Goal: Task Accomplishment & Management: Use online tool/utility

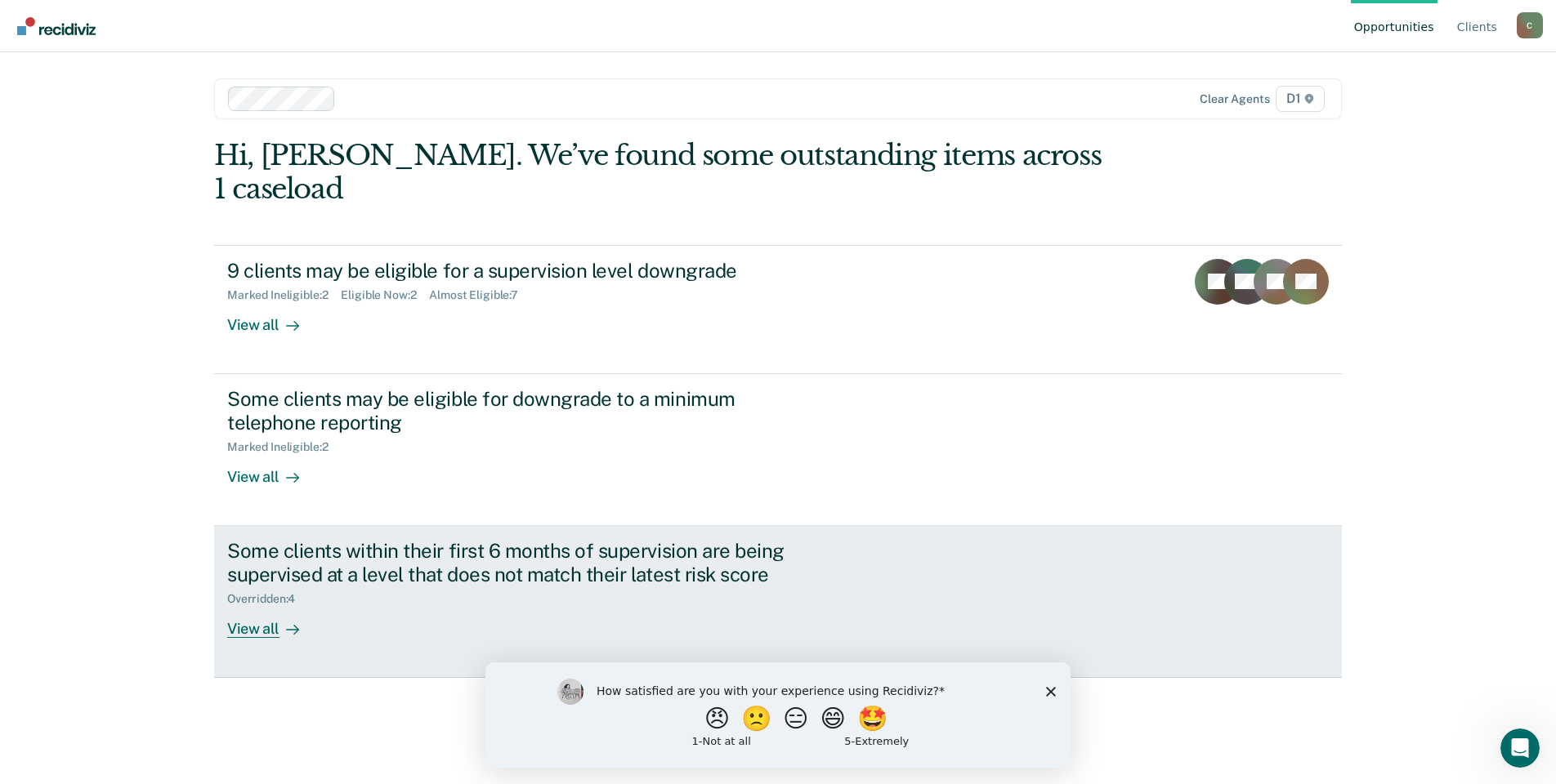
click at [274, 606] on div "View all" at bounding box center [273, 622] width 91 height 32
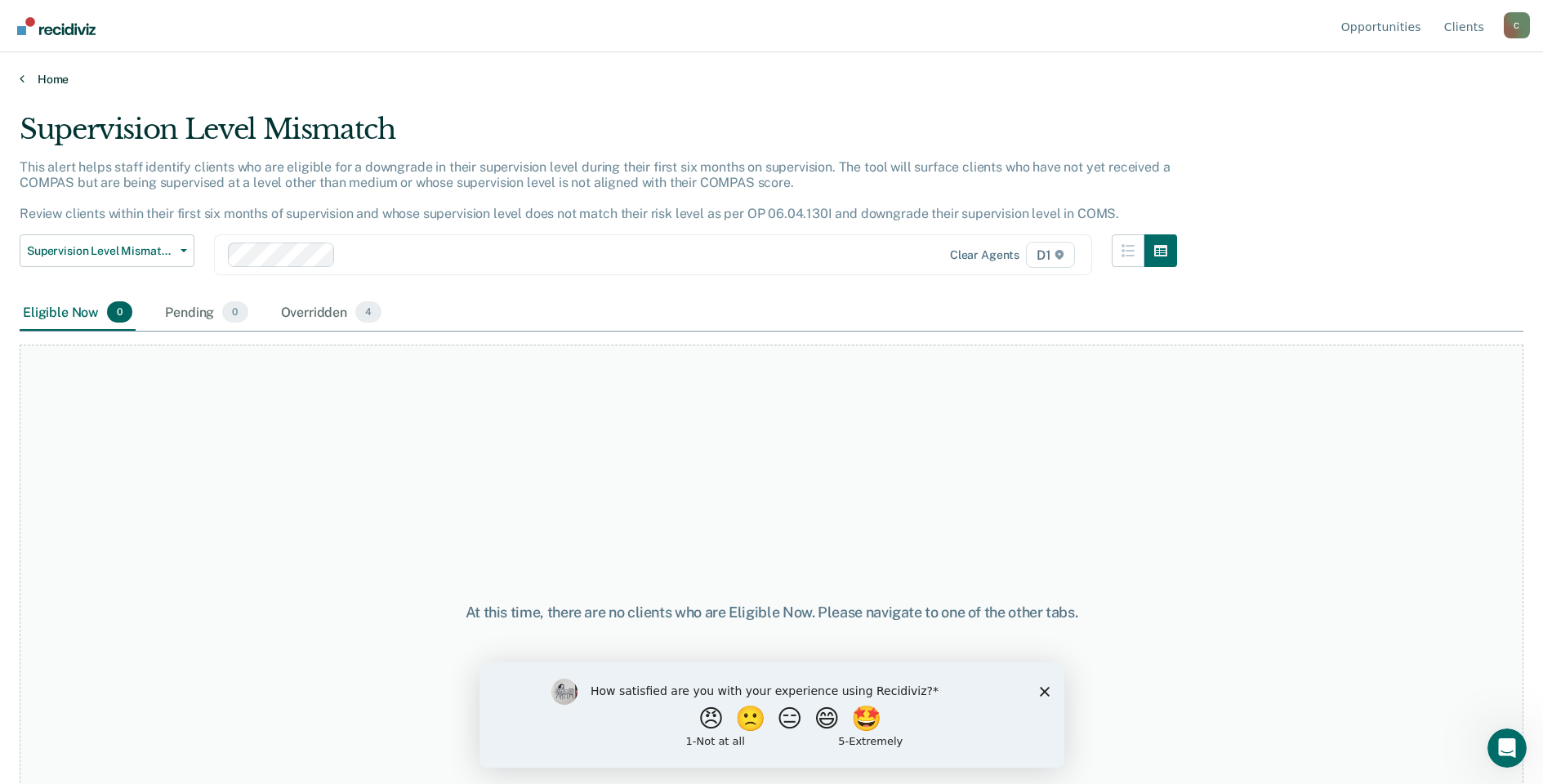
click at [24, 84] on icon at bounding box center [21, 78] width 5 height 13
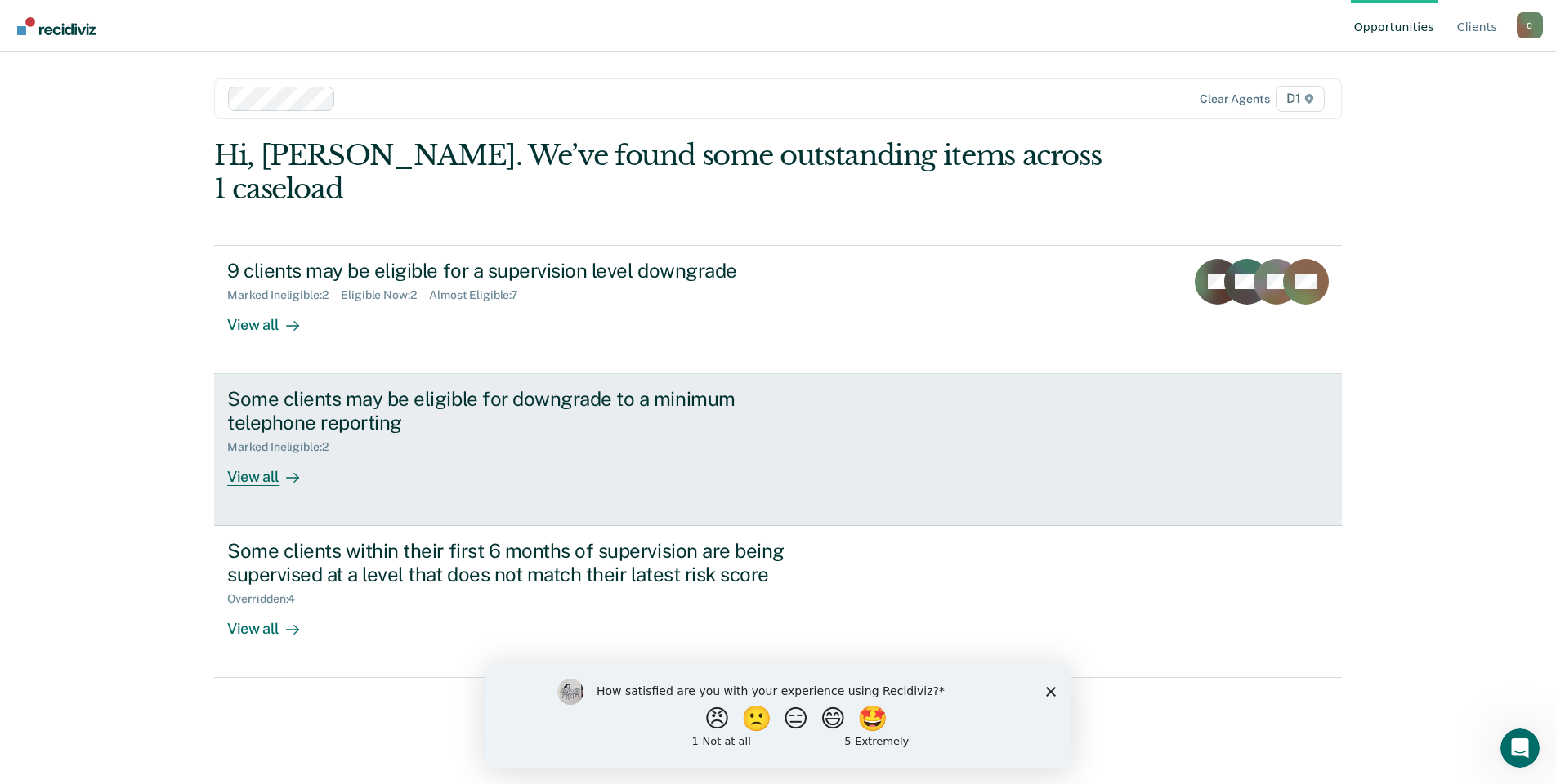
click at [236, 454] on div "View all" at bounding box center [273, 469] width 91 height 32
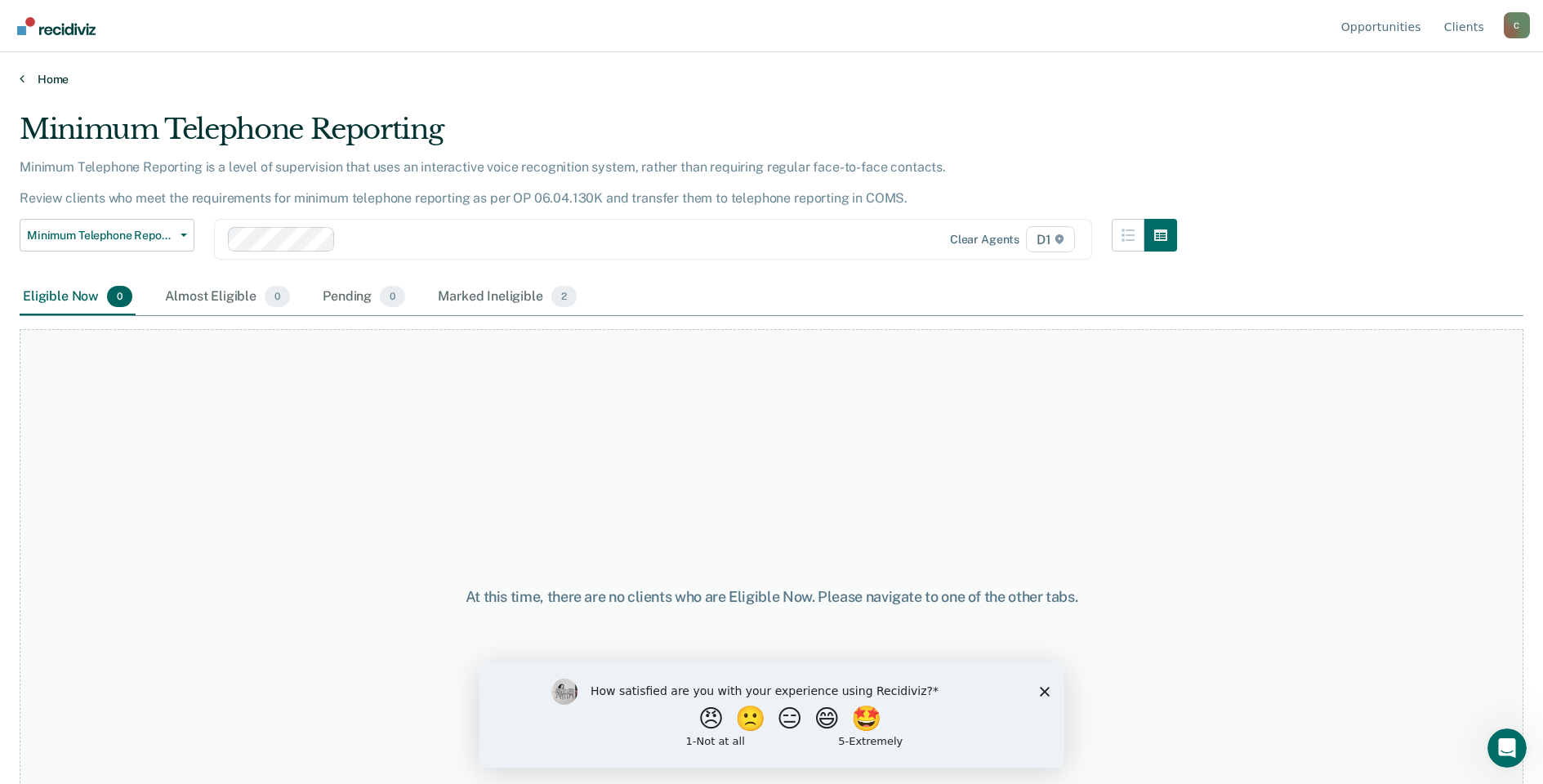
click at [22, 72] on icon at bounding box center [21, 78] width 5 height 13
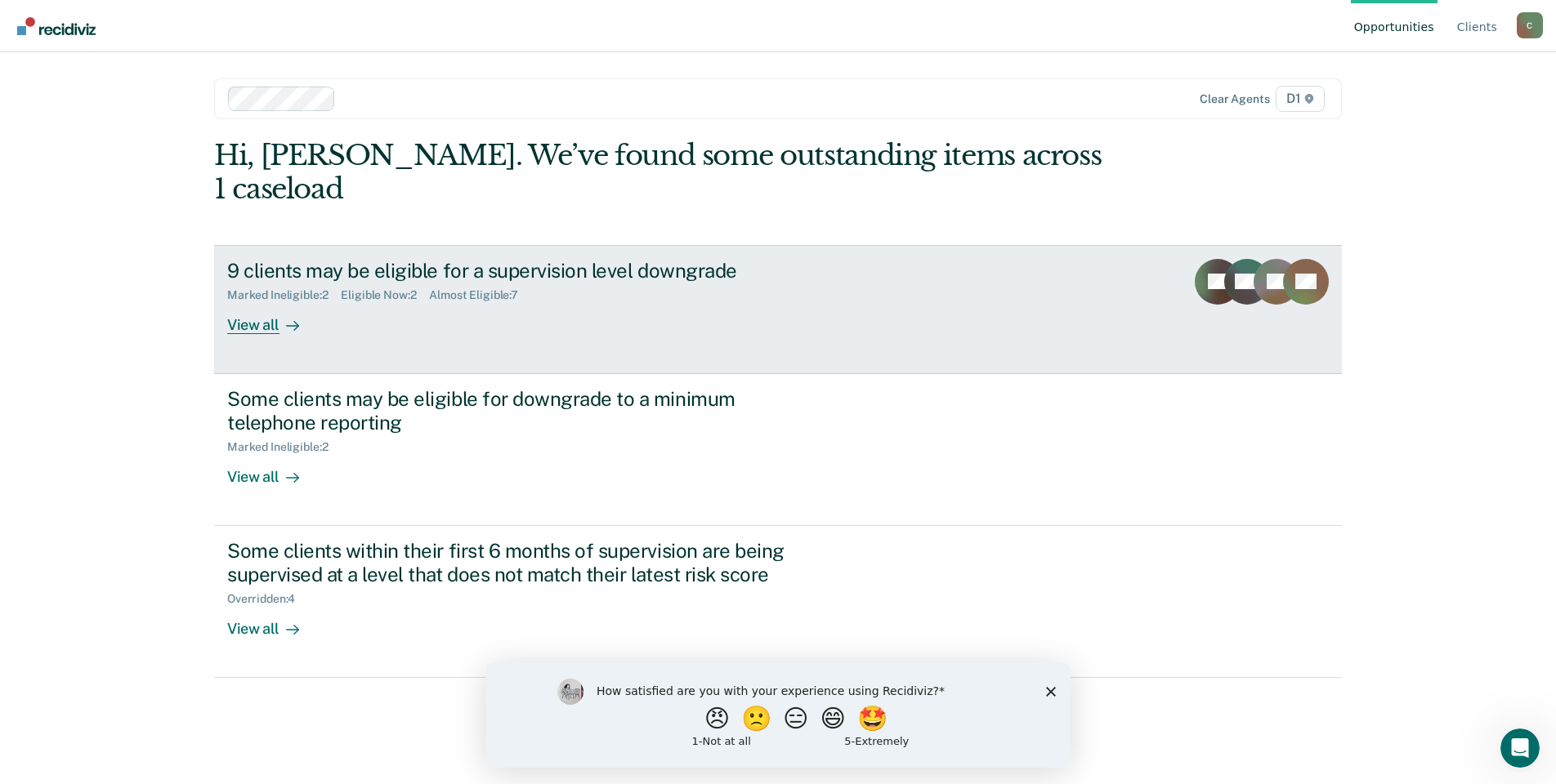
click at [288, 259] on div "9 clients may be eligible for a supervision level downgrade" at bounding box center [514, 271] width 574 height 24
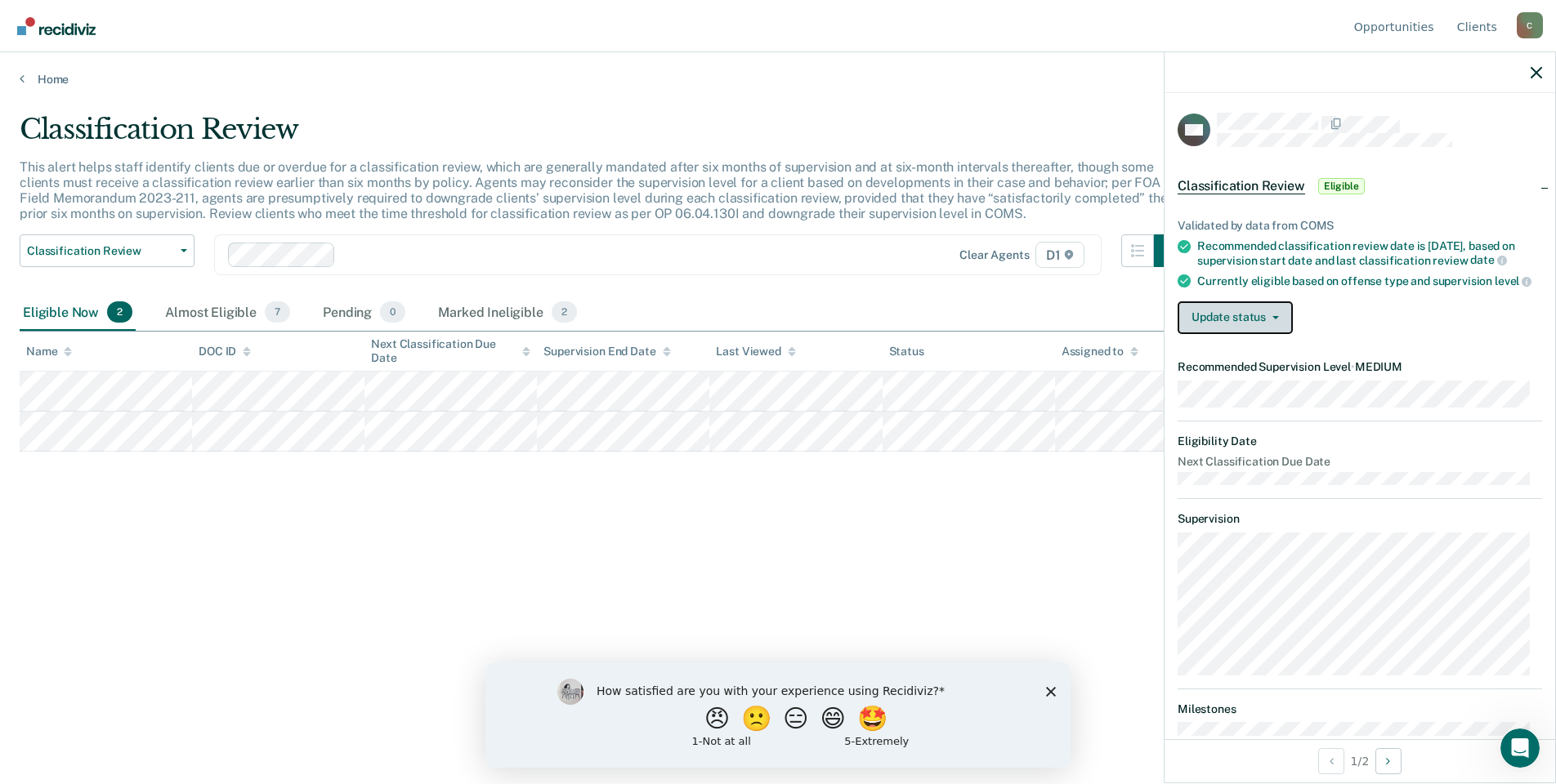
click at [1266, 319] on span "button" at bounding box center [1272, 317] width 13 height 4
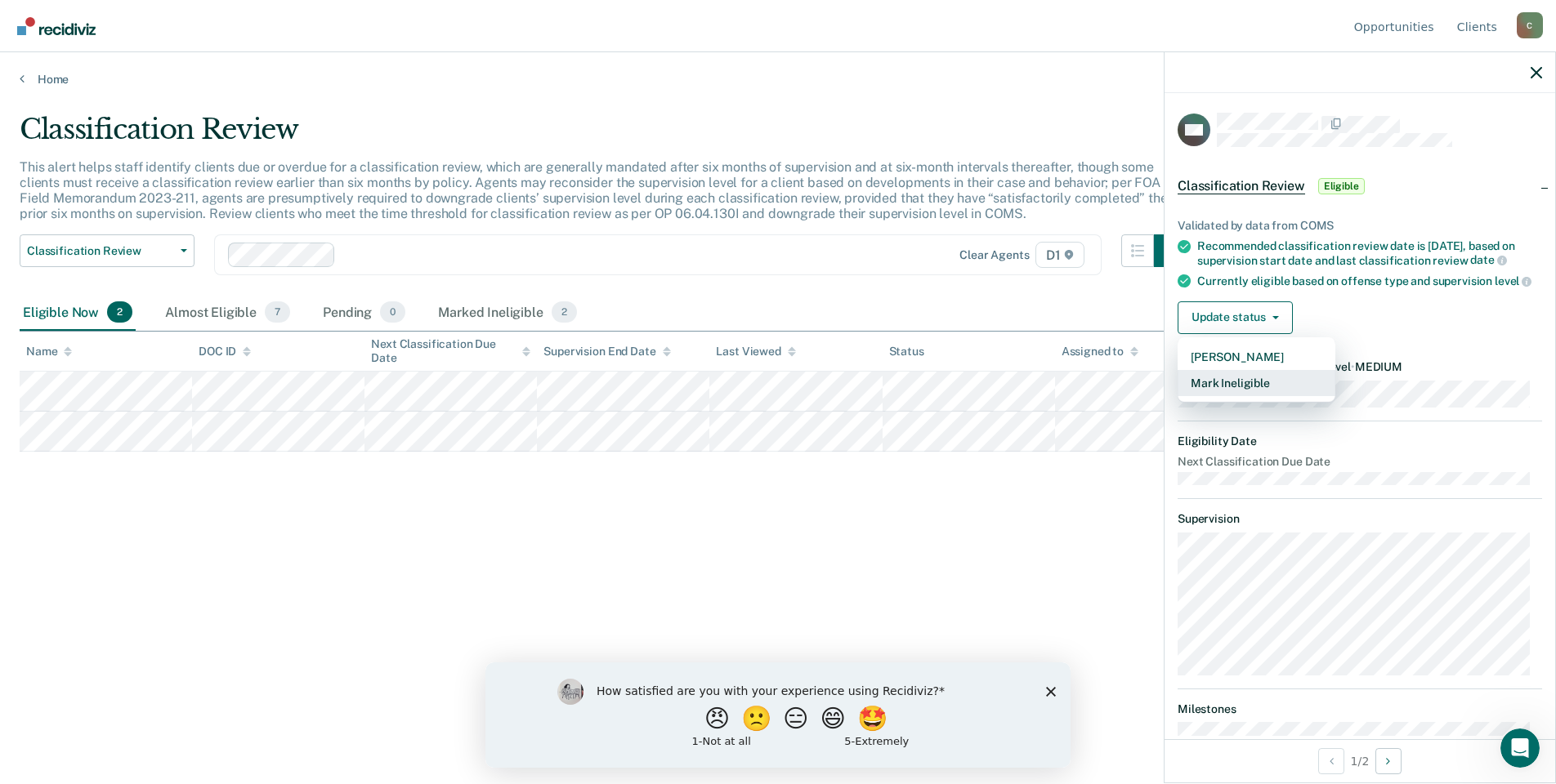
click at [1274, 396] on button "Mark Ineligible" at bounding box center [1256, 383] width 157 height 26
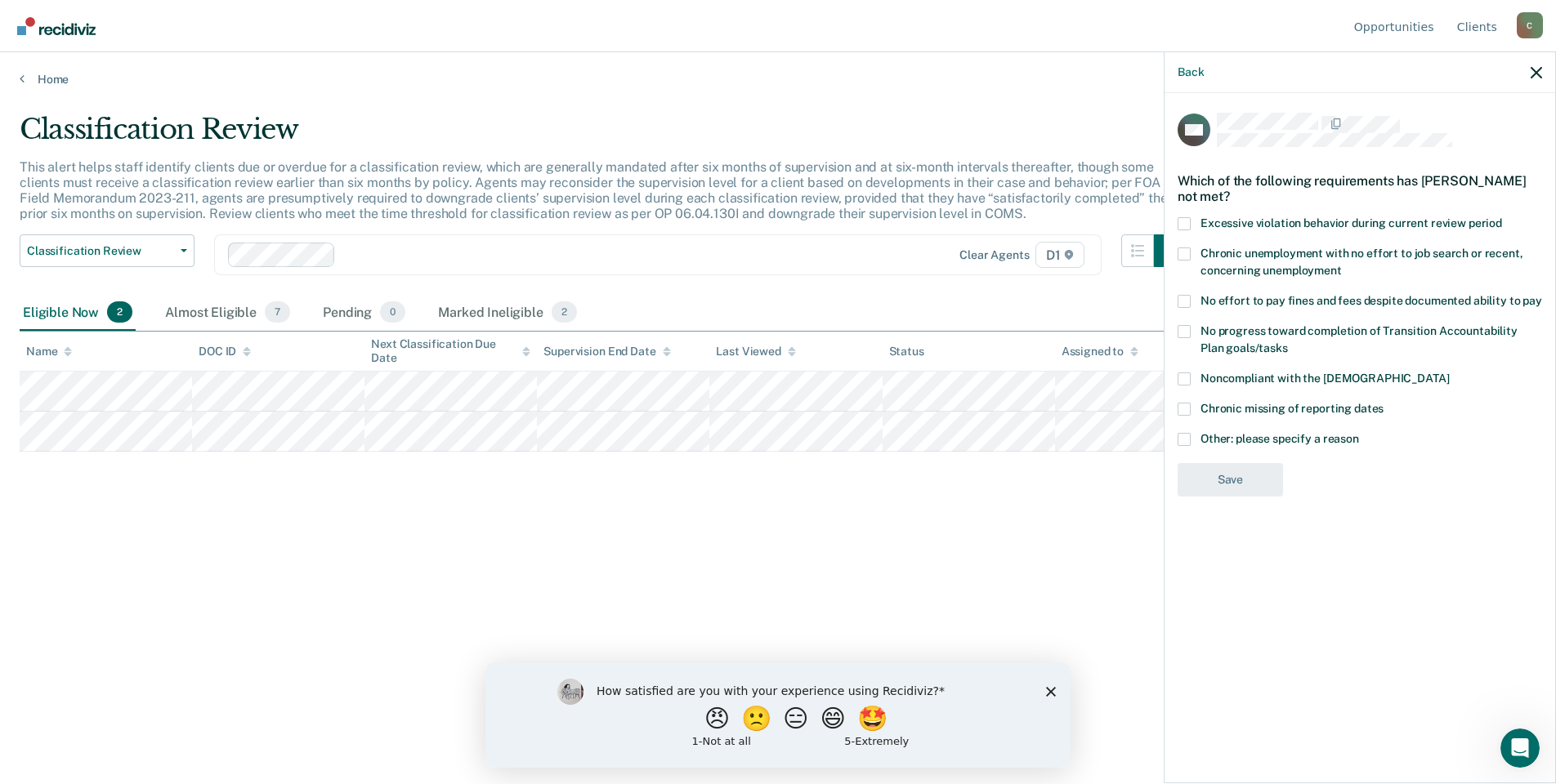
click at [1188, 435] on span at bounding box center [1184, 439] width 13 height 13
click at [1359, 432] on input "Other: please specify a reason" at bounding box center [1359, 432] width 0 height 0
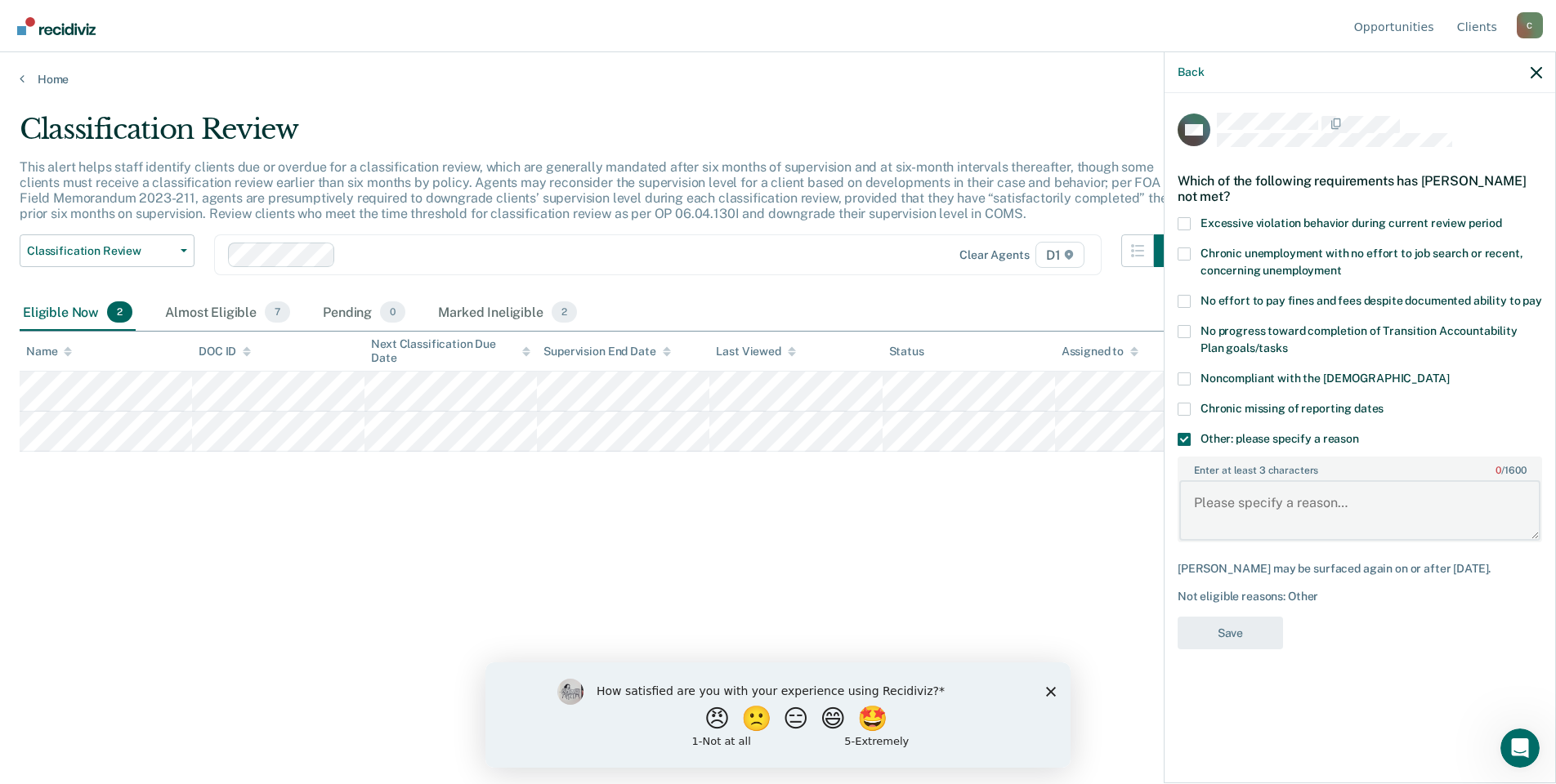
click at [1262, 496] on textarea "Enter at least 3 characters 0 / 1600" at bounding box center [1360, 511] width 361 height 61
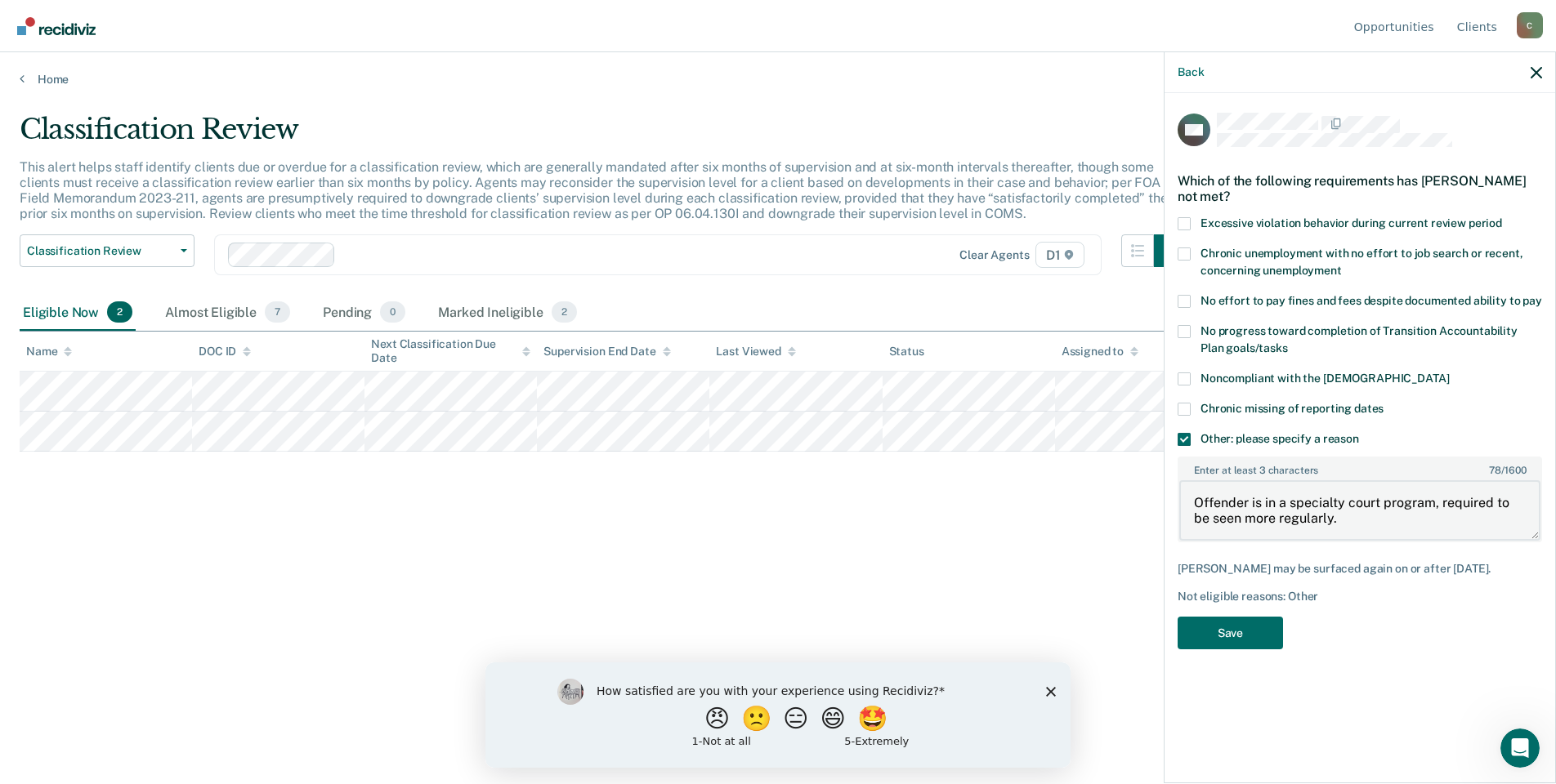
click at [1246, 511] on textarea "Offender is in a specialty court program, required to be seen more regularly." at bounding box center [1360, 511] width 361 height 61
type textarea "Offender is in a specialty court program, required to be seen more regularly."
click at [1383, 637] on div "MA Which of the following requirements has [PERSON_NAME] not met? Excessive vio…" at bounding box center [1360, 386] width 365 height 548
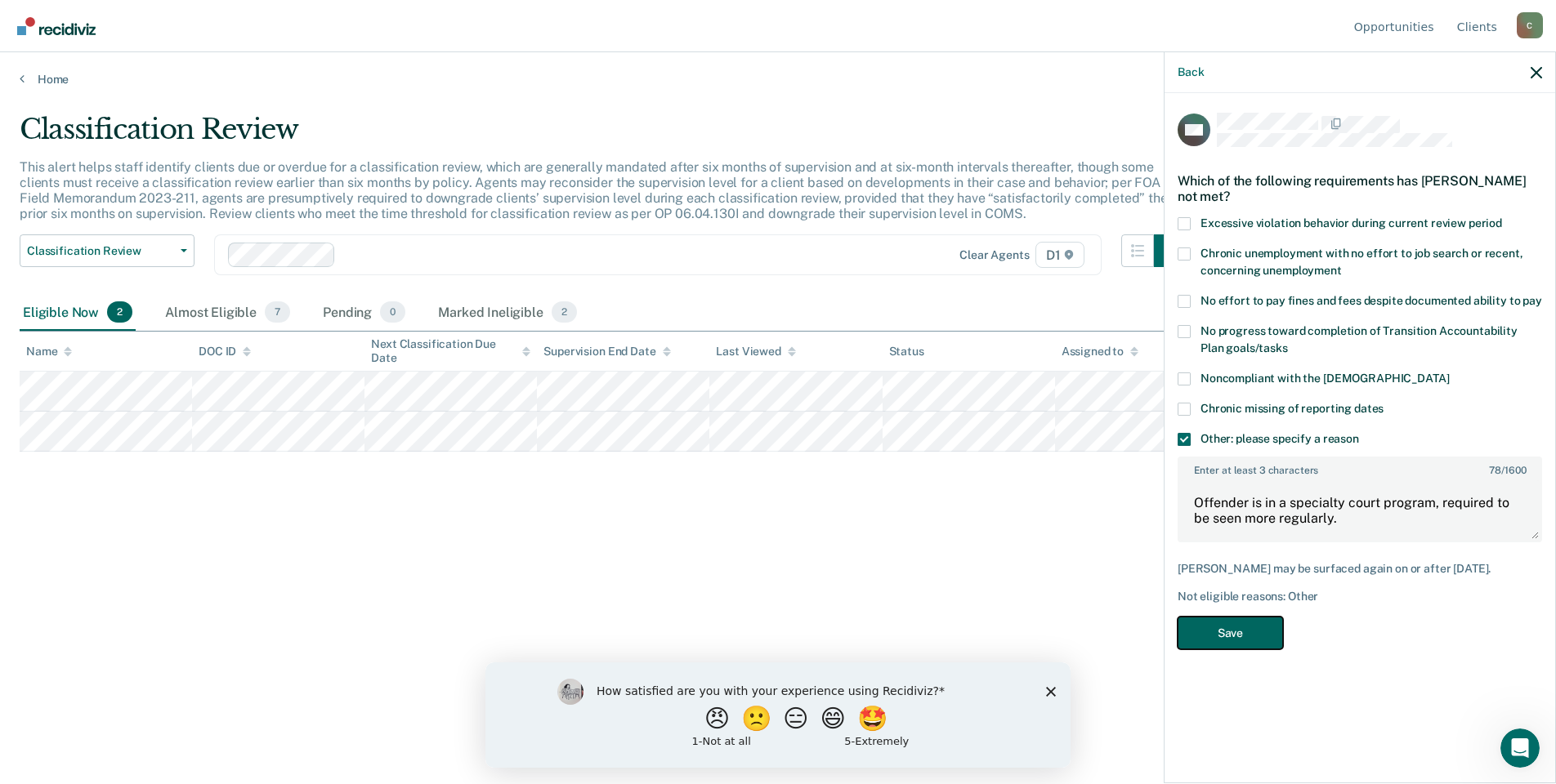
click at [1183, 617] on button "Save" at bounding box center [1230, 633] width 105 height 33
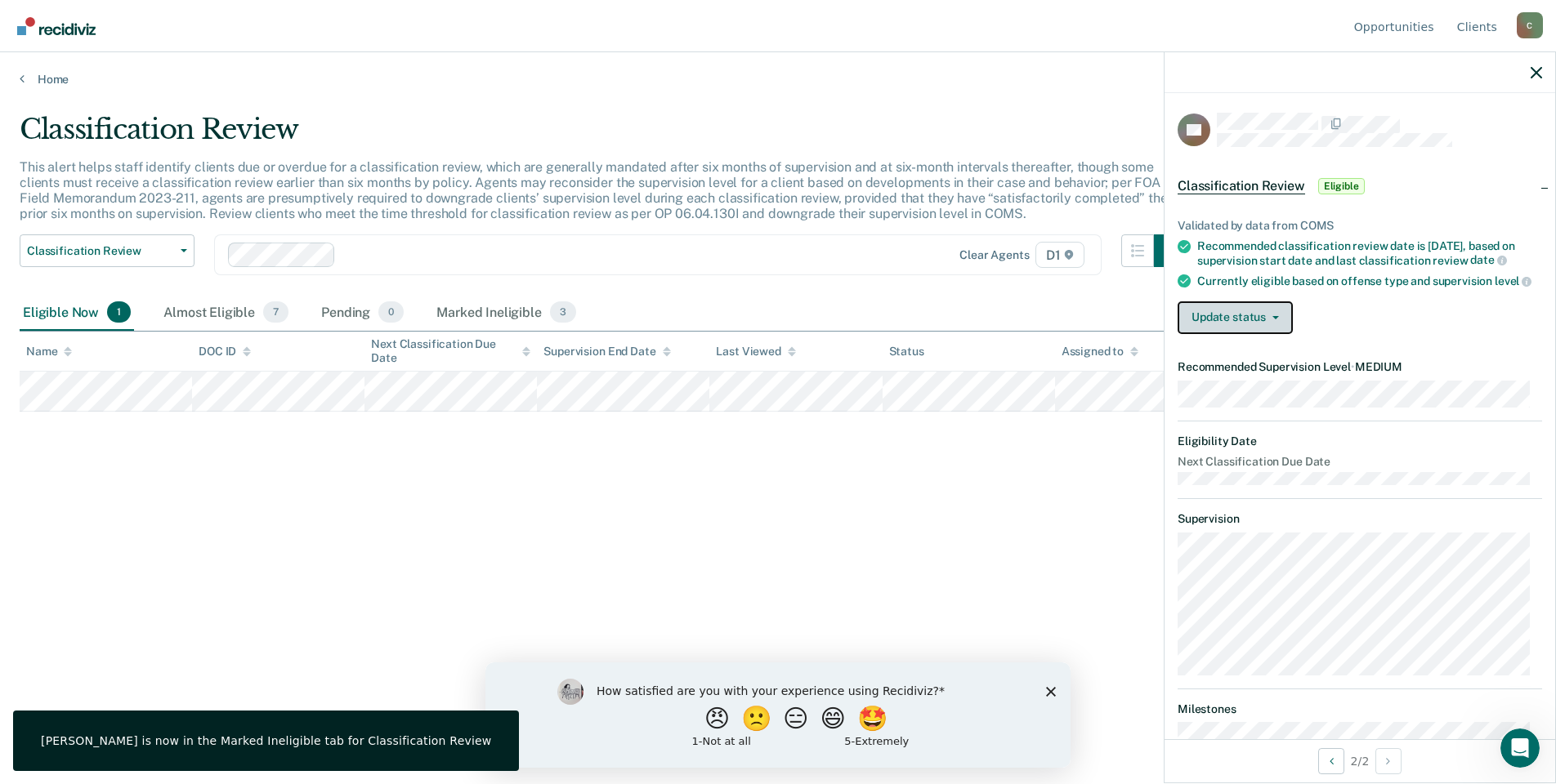
click at [1266, 319] on span "button" at bounding box center [1272, 317] width 13 height 4
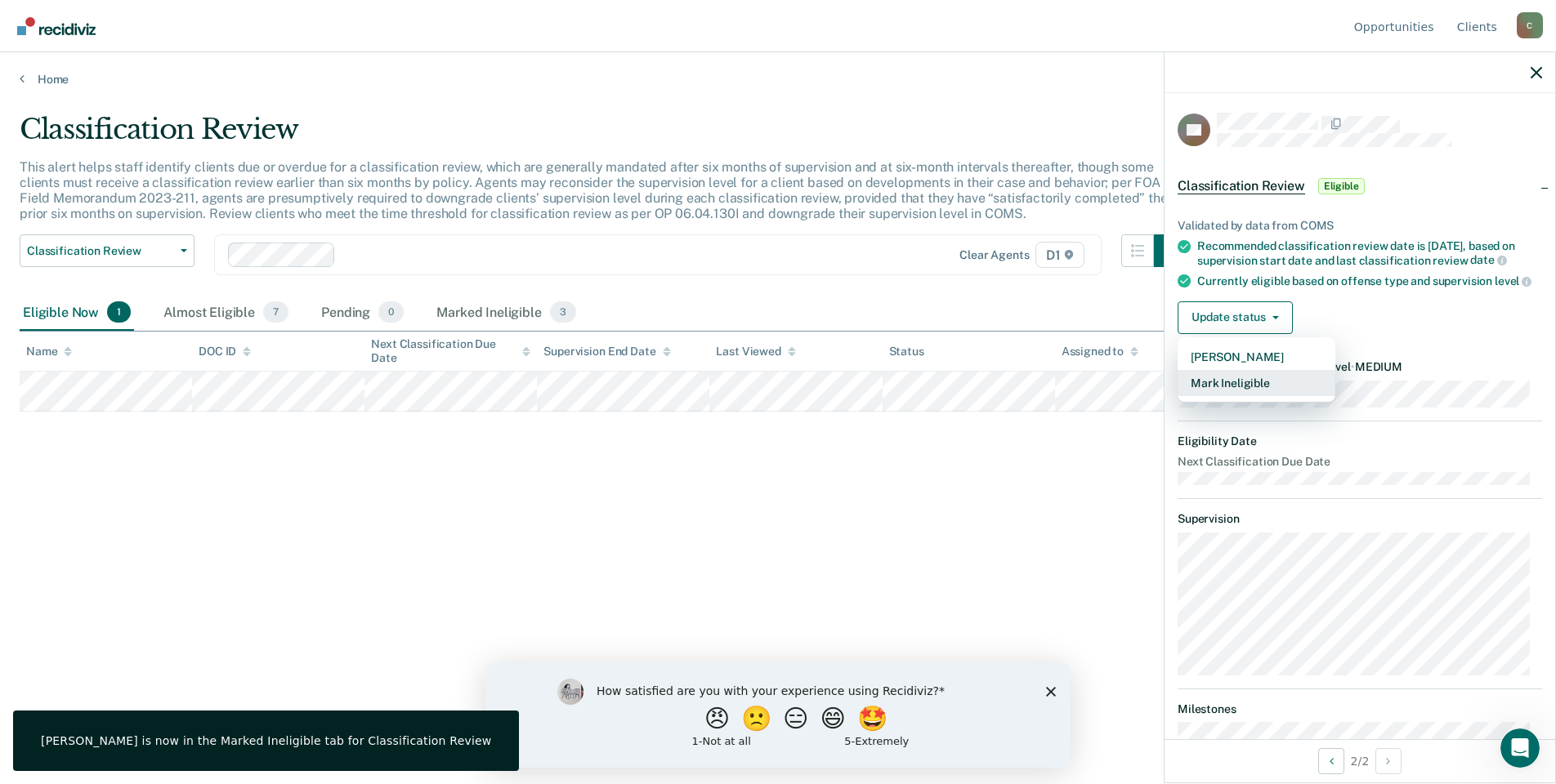
click at [1239, 396] on button "Mark Ineligible" at bounding box center [1256, 383] width 157 height 26
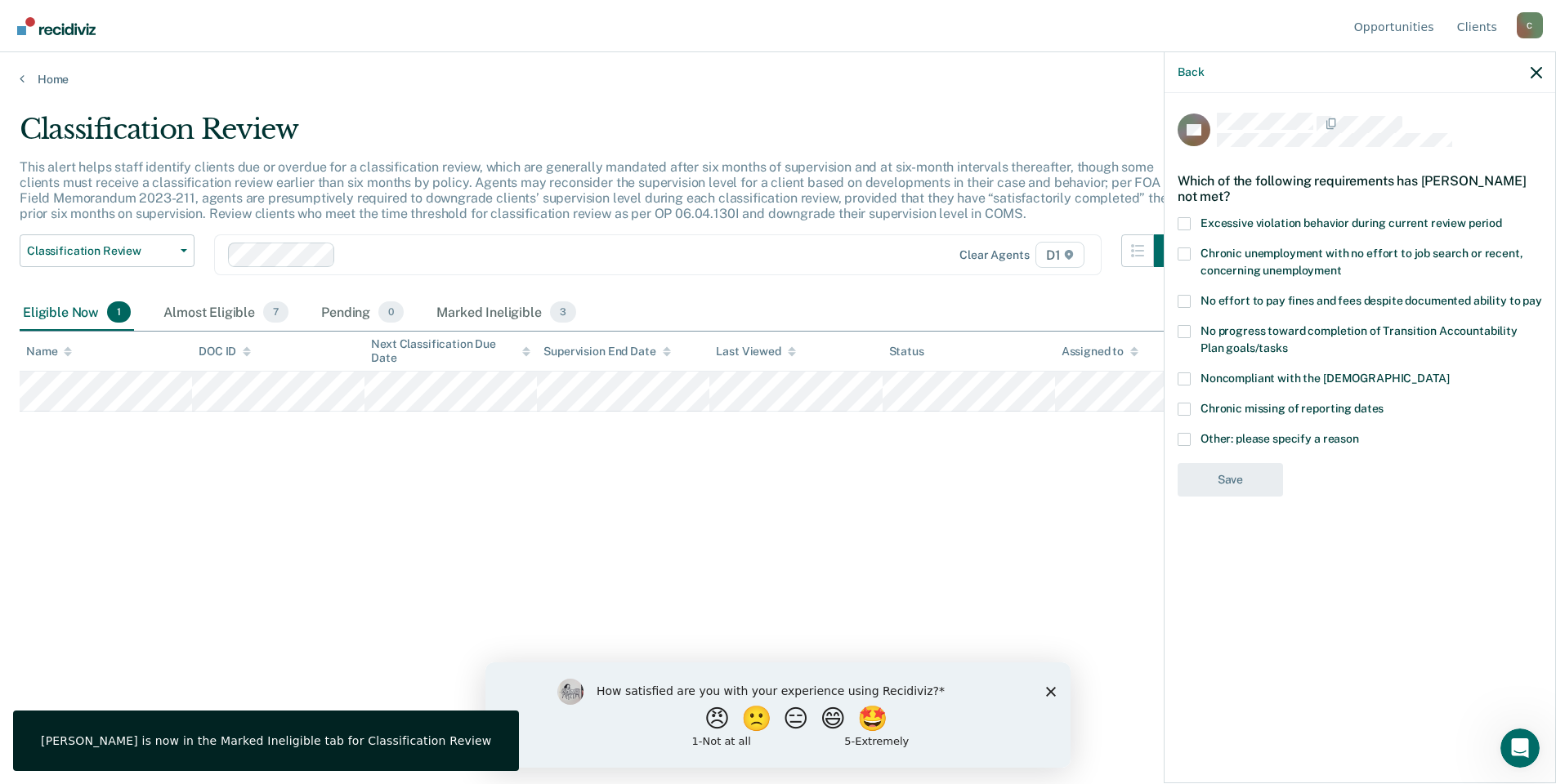
click at [1223, 433] on span "Other: please specify a reason" at bounding box center [1280, 438] width 158 height 13
click at [1359, 432] on input "Other: please specify a reason" at bounding box center [1359, 432] width 0 height 0
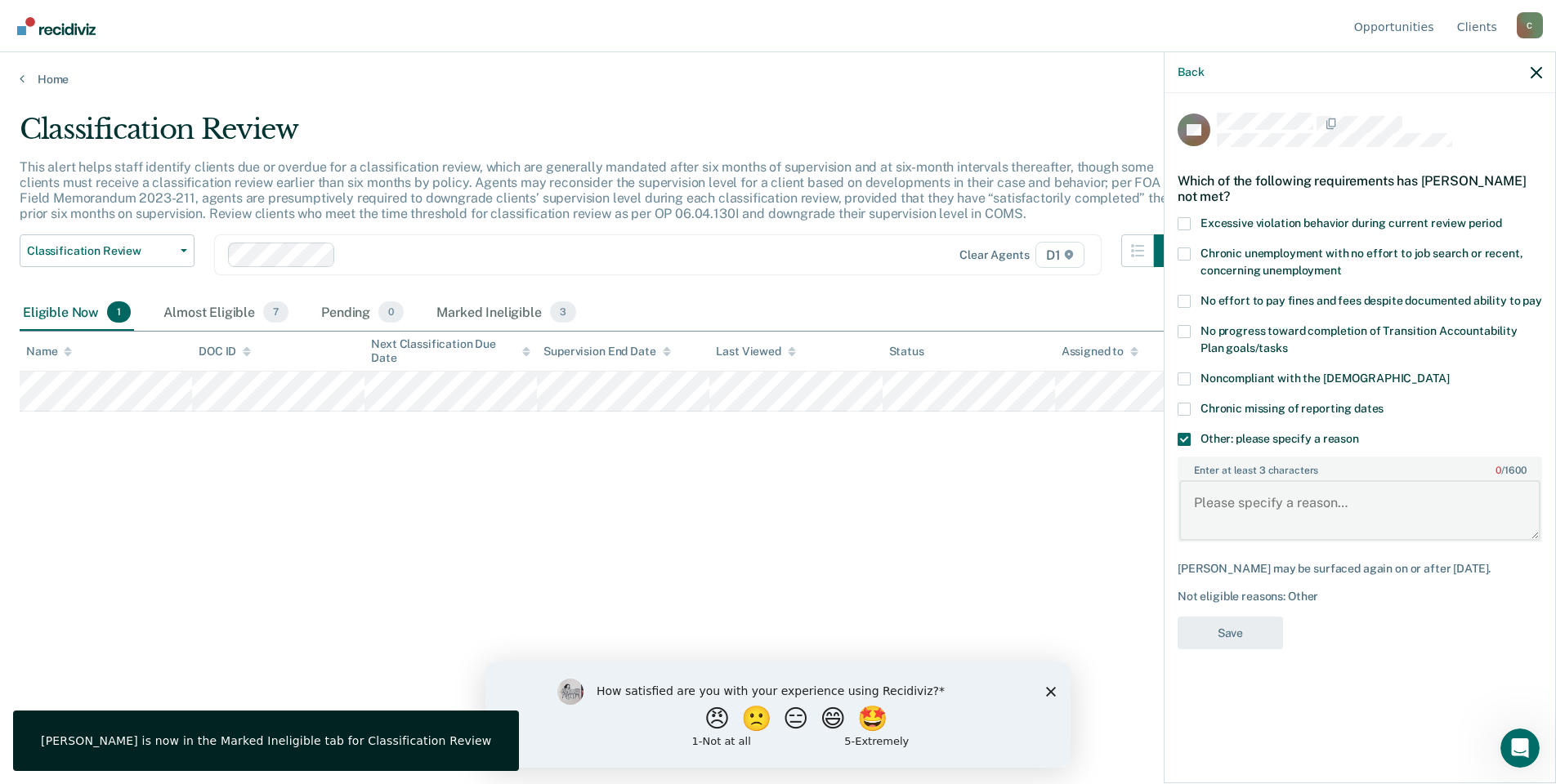
click at [1242, 508] on textarea "Enter at least 3 characters 0 / 1600" at bounding box center [1360, 511] width 361 height 61
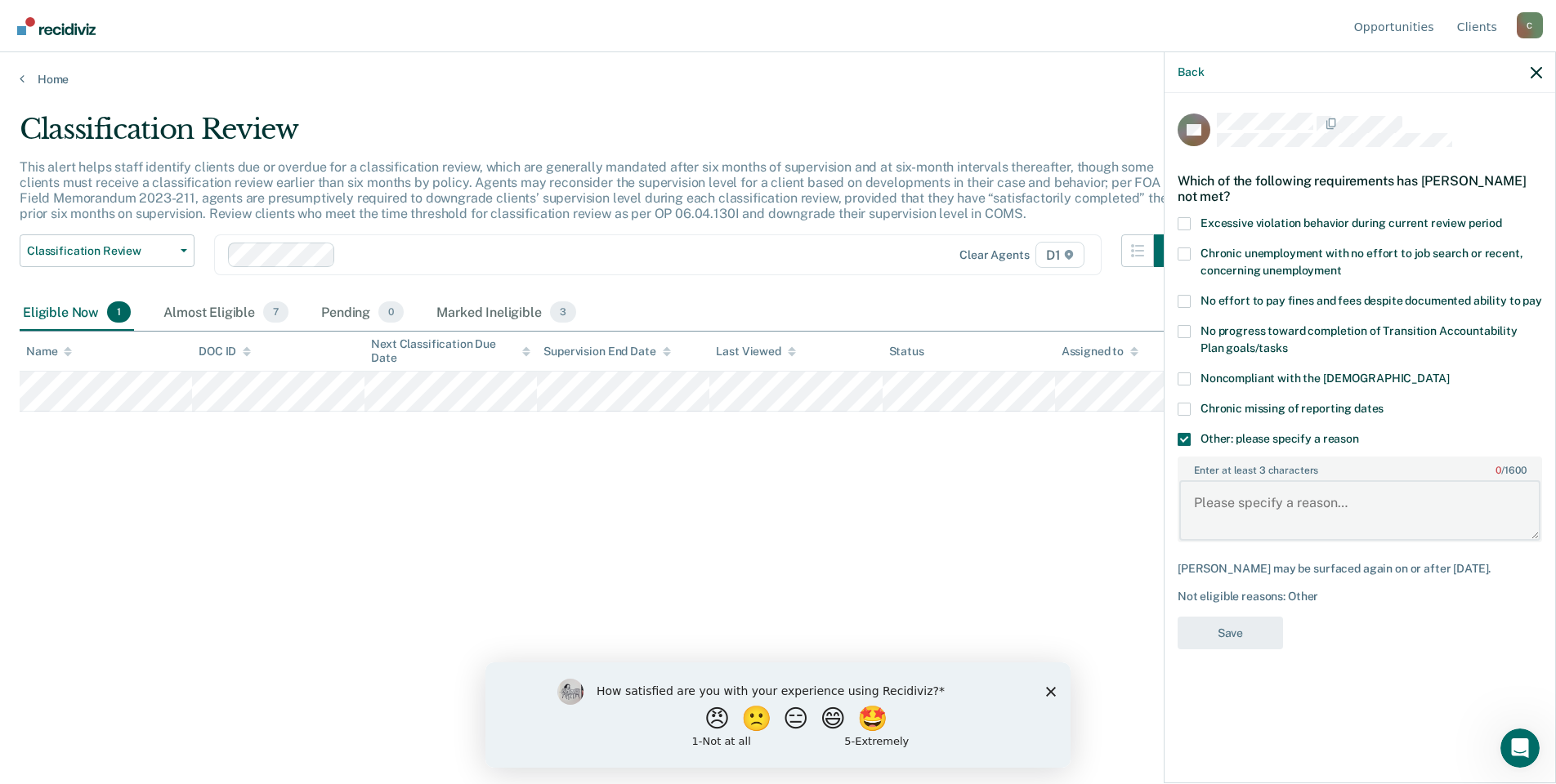
paste textarea "Offender is in a specialty court program, required to be seen more regularly."
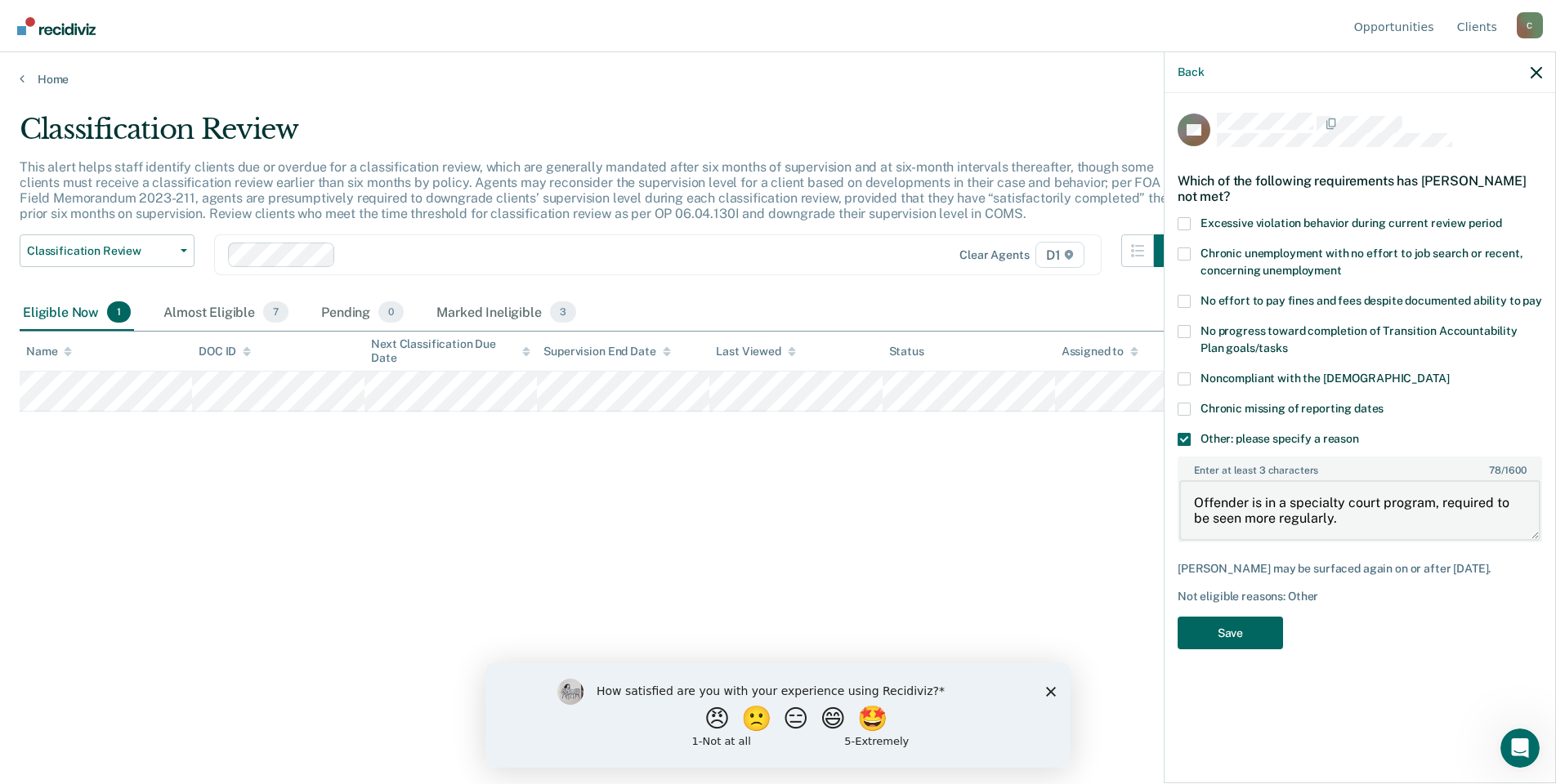
type textarea "Offender is in a specialty court program, required to be seen more regularly."
click at [1221, 635] on button "Save" at bounding box center [1230, 633] width 105 height 33
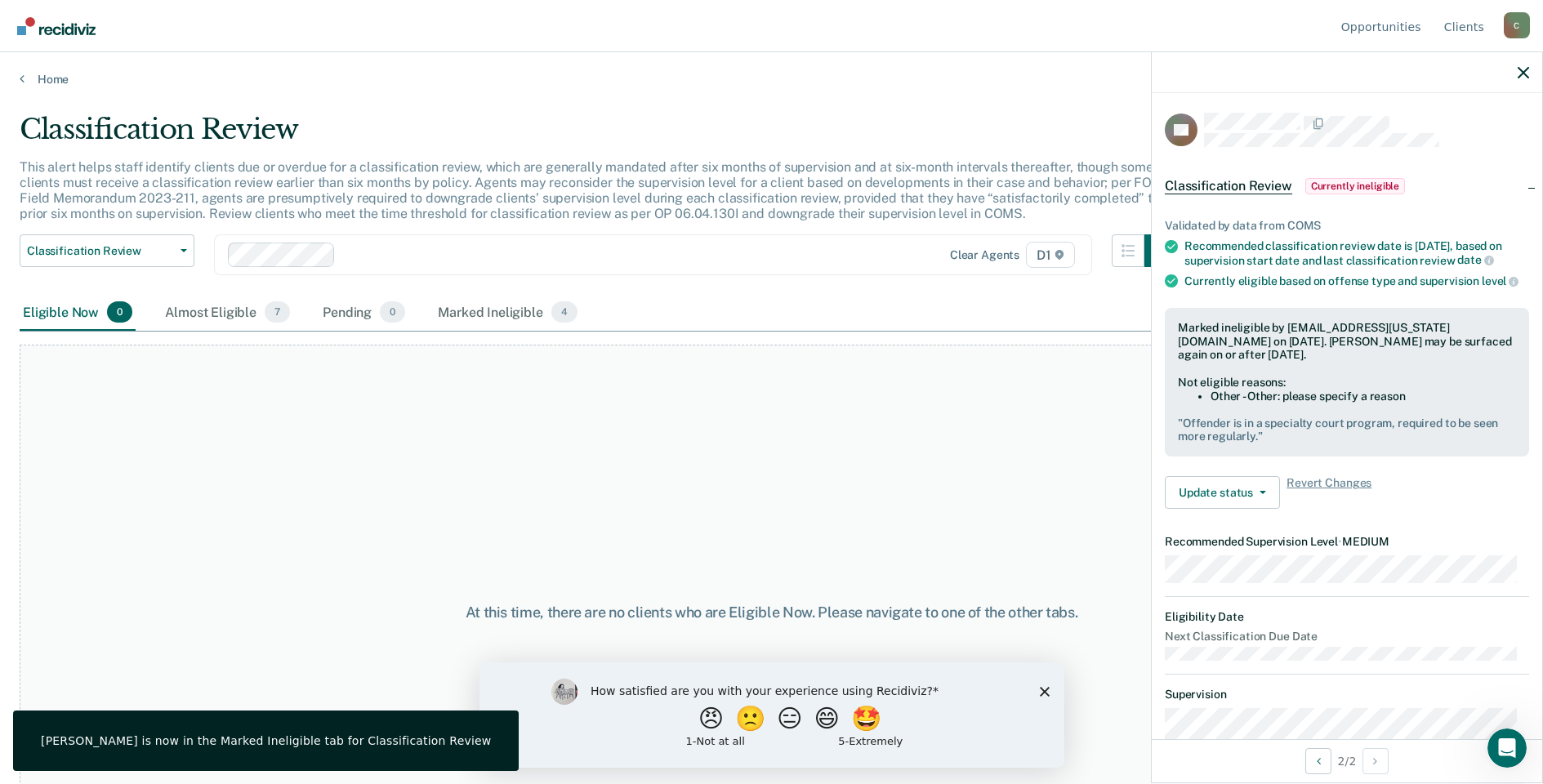
click at [1529, 69] on div at bounding box center [1347, 73] width 390 height 40
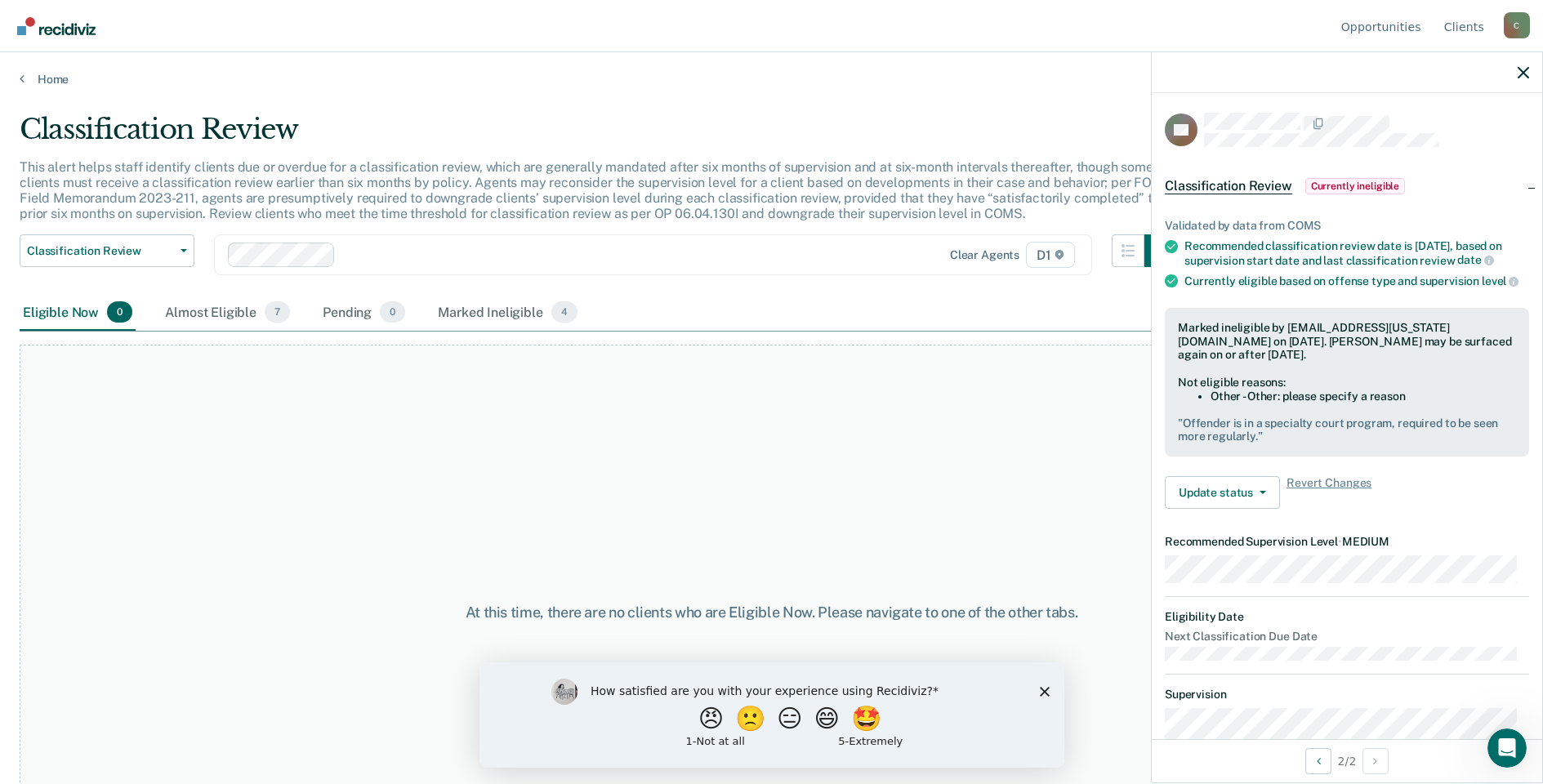
click at [1537, 69] on div at bounding box center [1347, 73] width 390 height 40
click at [1532, 72] on div at bounding box center [1347, 73] width 390 height 40
click at [1524, 75] on icon "button" at bounding box center [1524, 73] width 11 height 11
